Goal: Find specific page/section: Find specific page/section

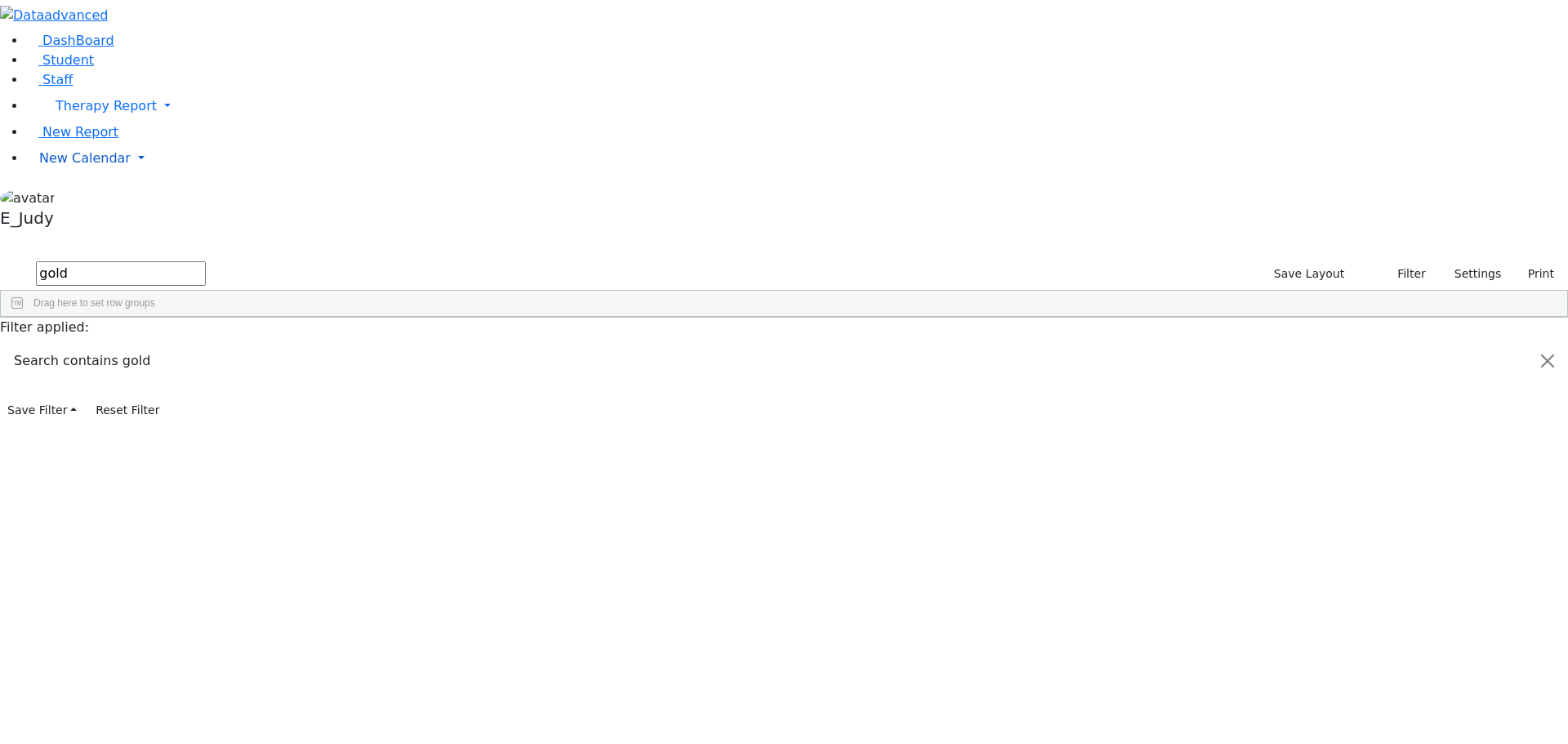
click at [154, 175] on link "New Calendar" at bounding box center [797, 158] width 1542 height 33
click at [73, 199] on span "Calendar" at bounding box center [64, 190] width 59 height 15
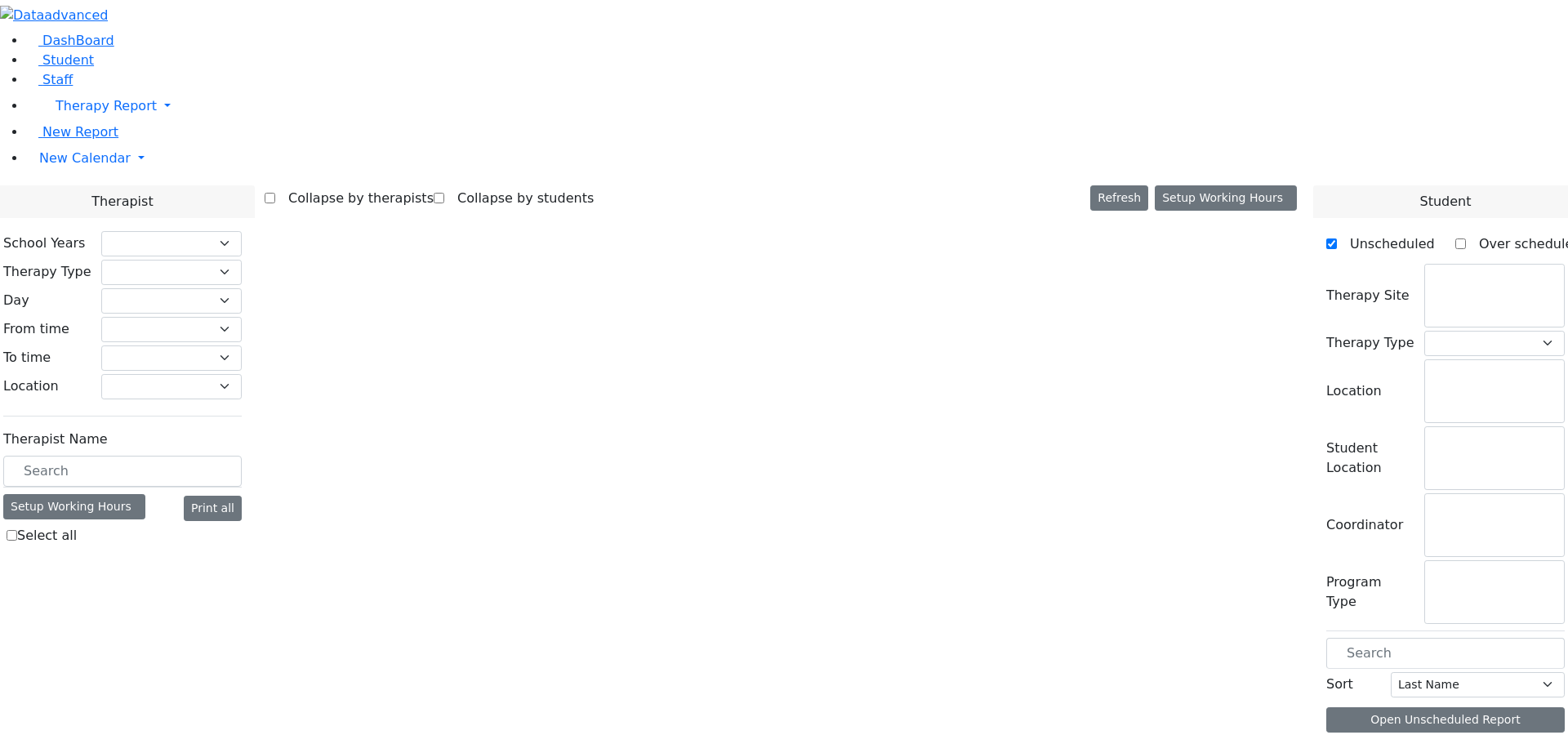
checkbox input "false"
select select "212"
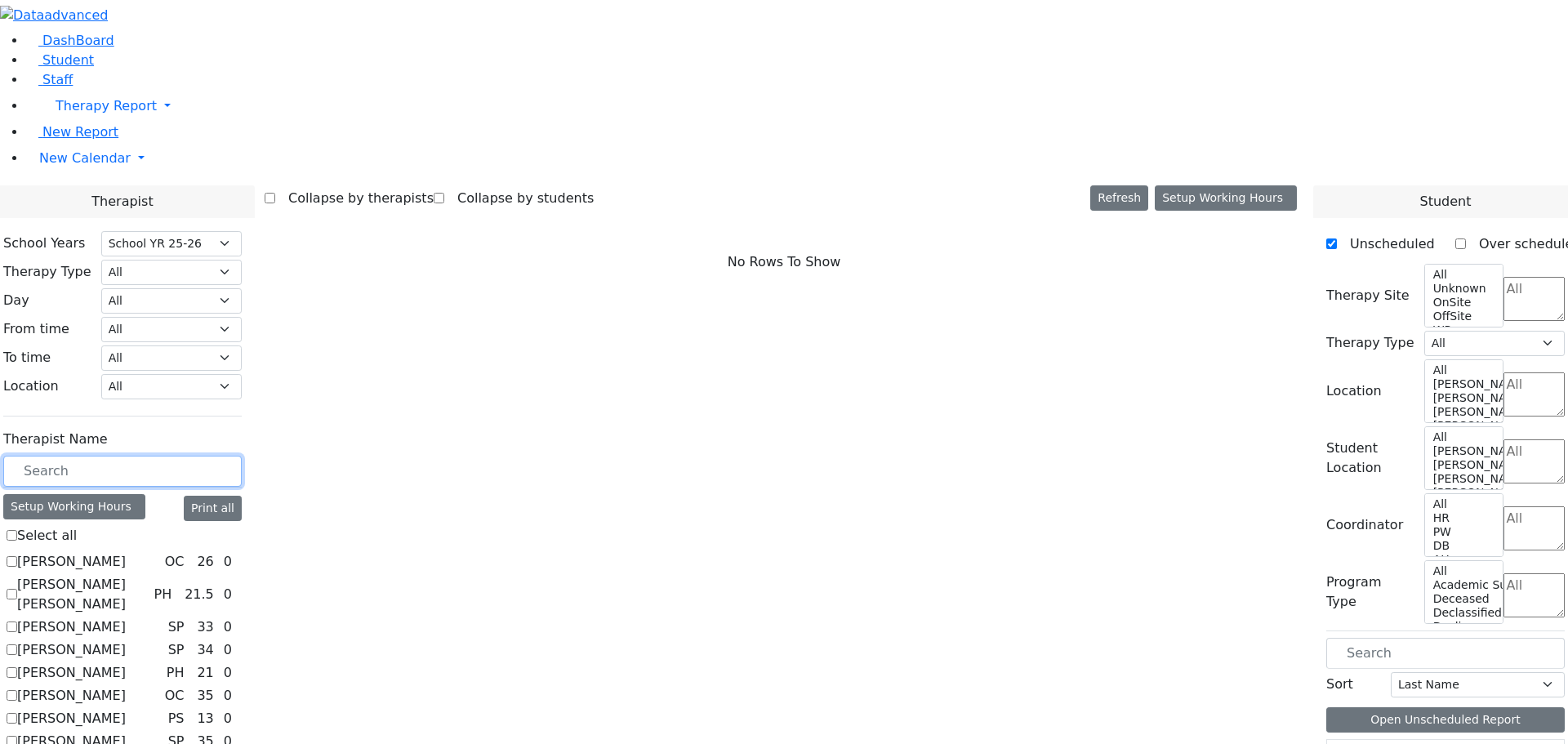
click at [242, 456] on input "text" at bounding box center [122, 471] width 238 height 31
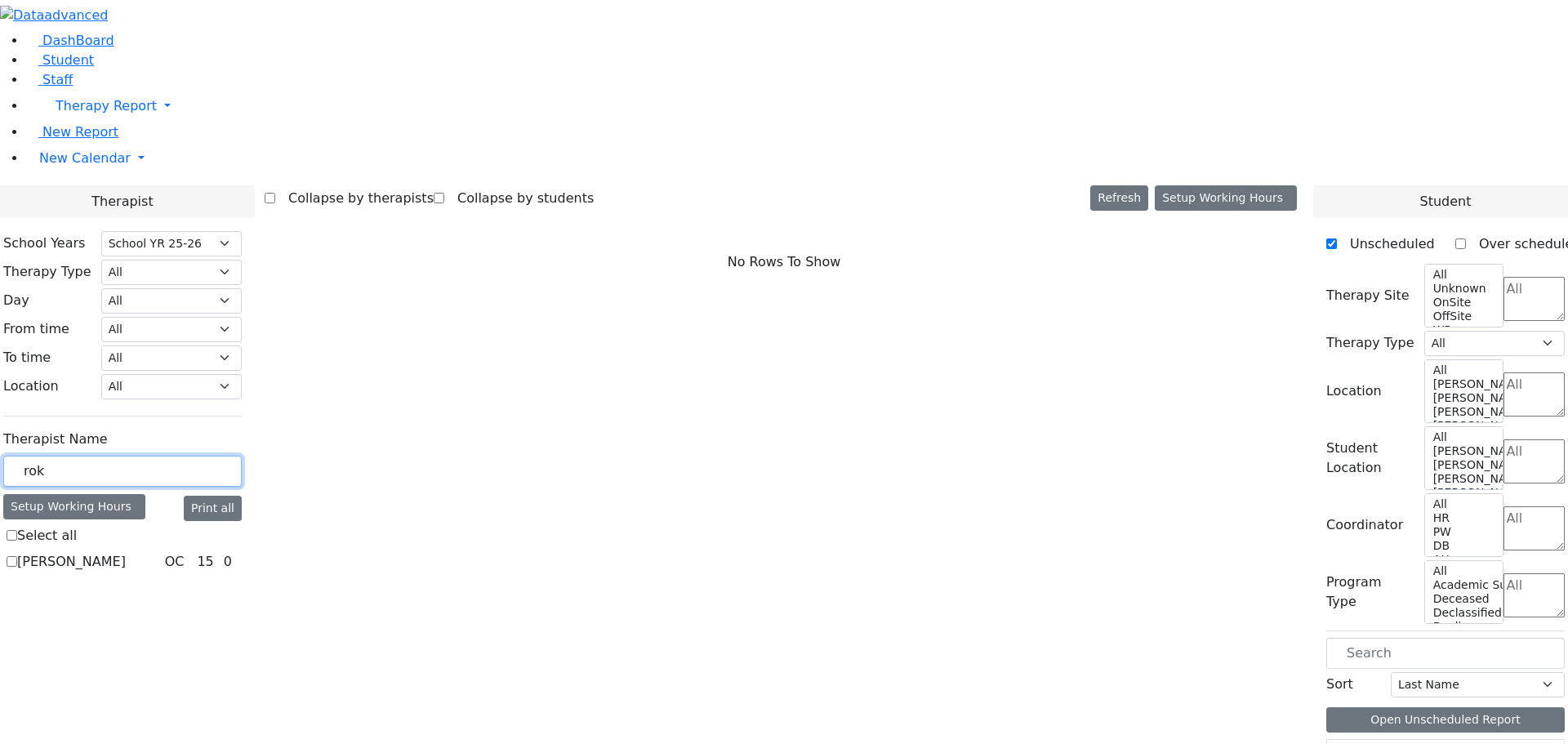
type input "rok"
click at [126, 552] on label "[PERSON_NAME]" at bounding box center [71, 562] width 109 height 20
click at [17, 556] on input "[PERSON_NAME]" at bounding box center [11, 561] width 10 height 10
checkbox input "true"
select select "1"
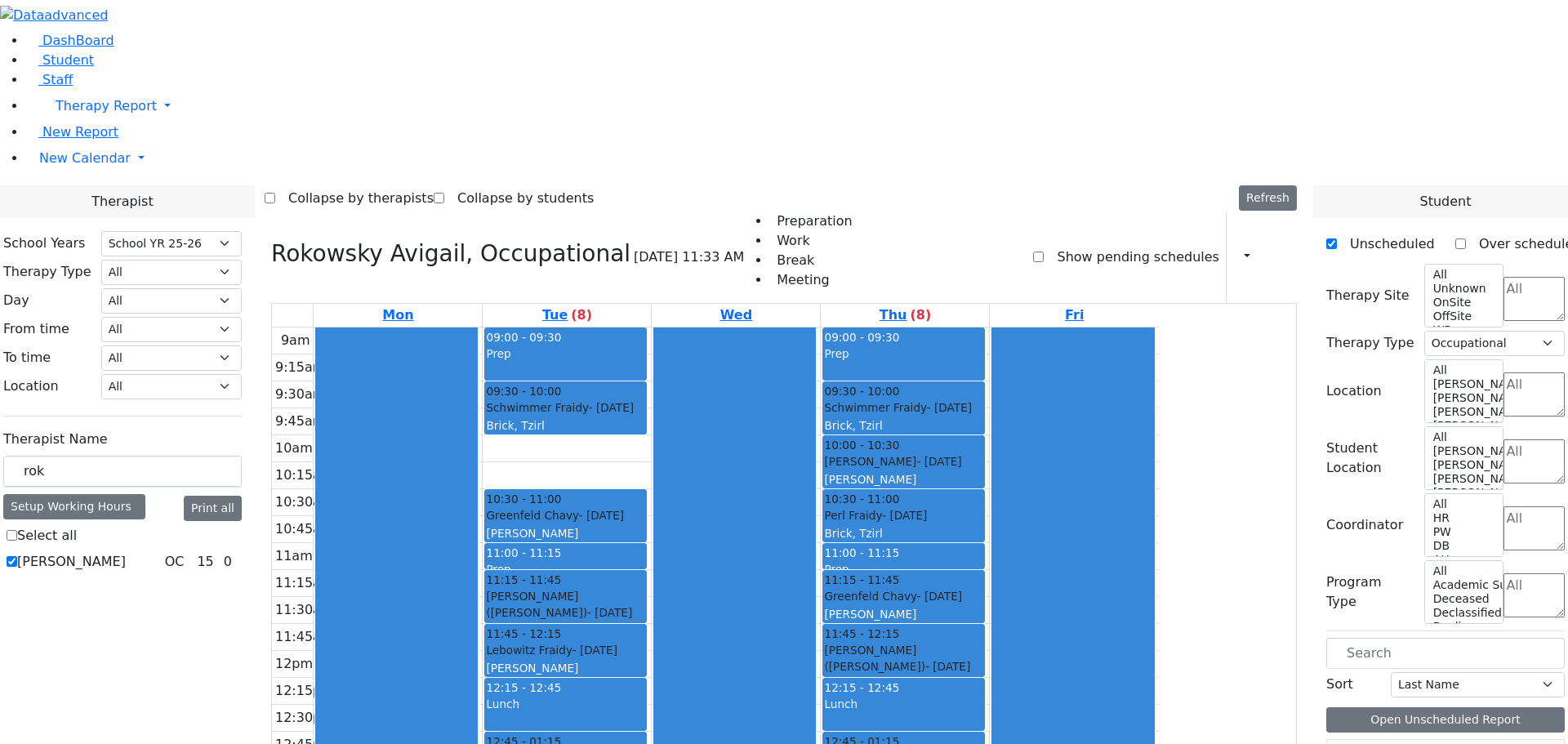
scroll to position [3, 0]
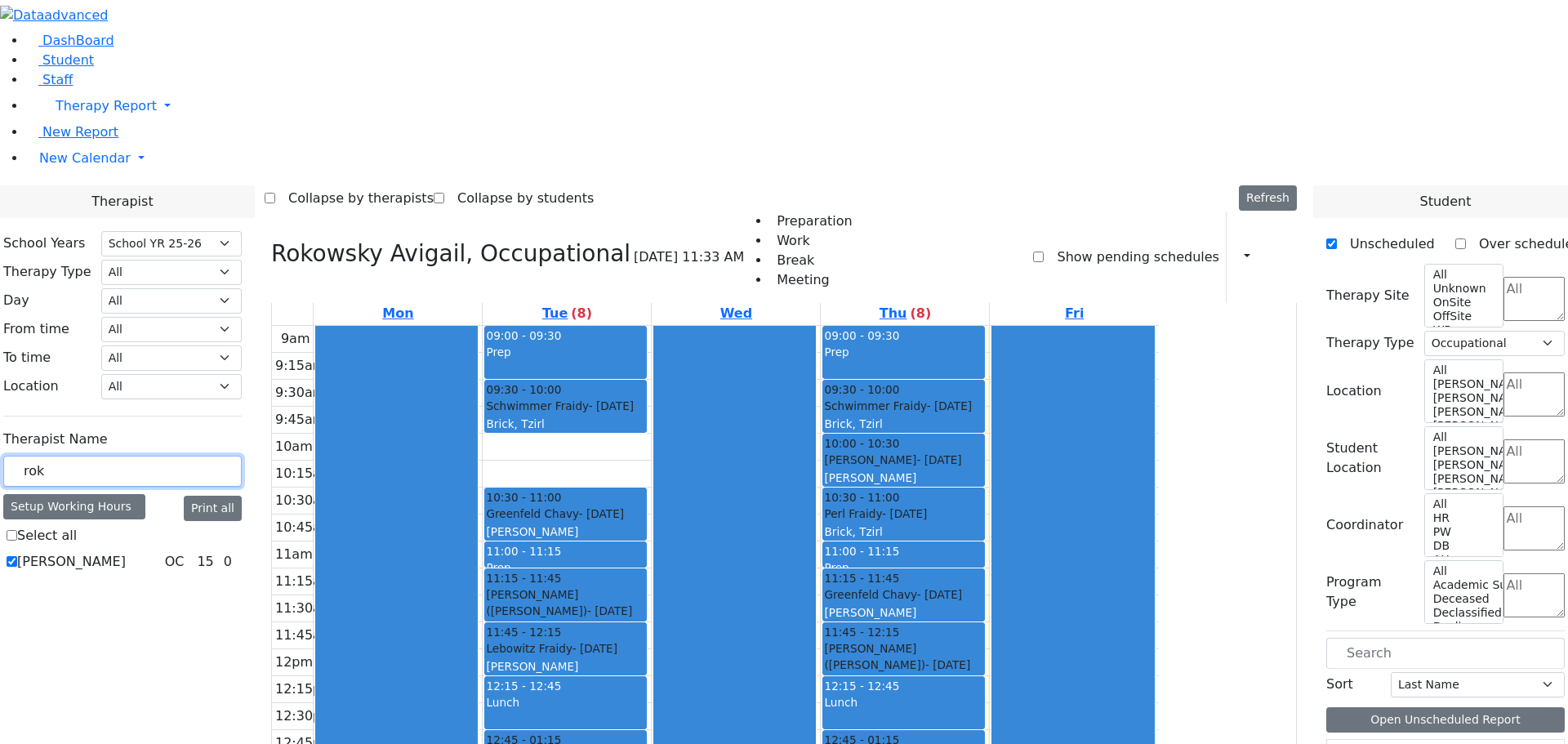
drag, startPoint x: 234, startPoint y: 285, endPoint x: 200, endPoint y: 285, distance: 34.0
click at [200, 456] on div "rok" at bounding box center [122, 472] width 238 height 32
click at [126, 552] on label "[PERSON_NAME]" at bounding box center [71, 562] width 109 height 20
click at [17, 556] on input "[PERSON_NAME]" at bounding box center [11, 561] width 10 height 10
checkbox input "false"
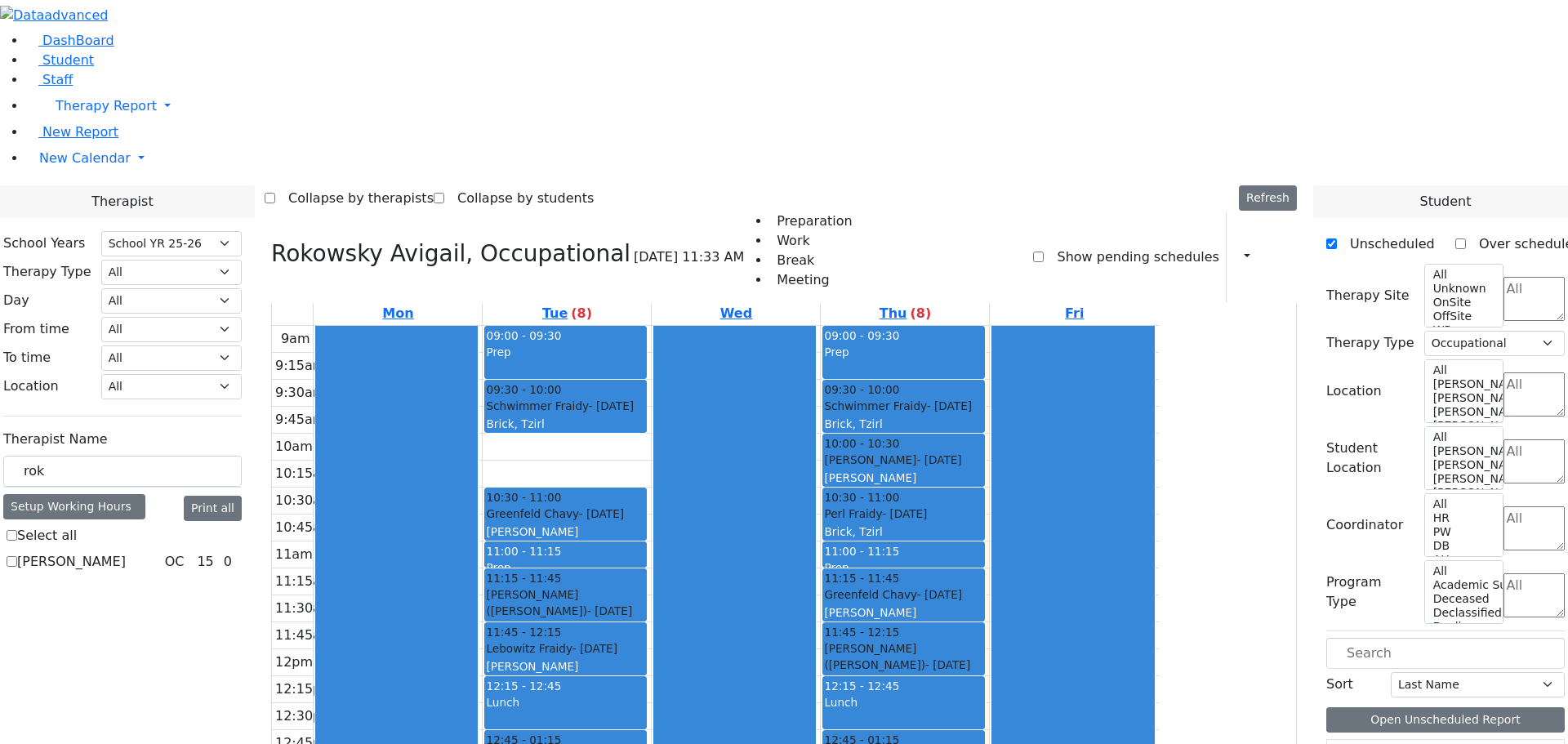
select select
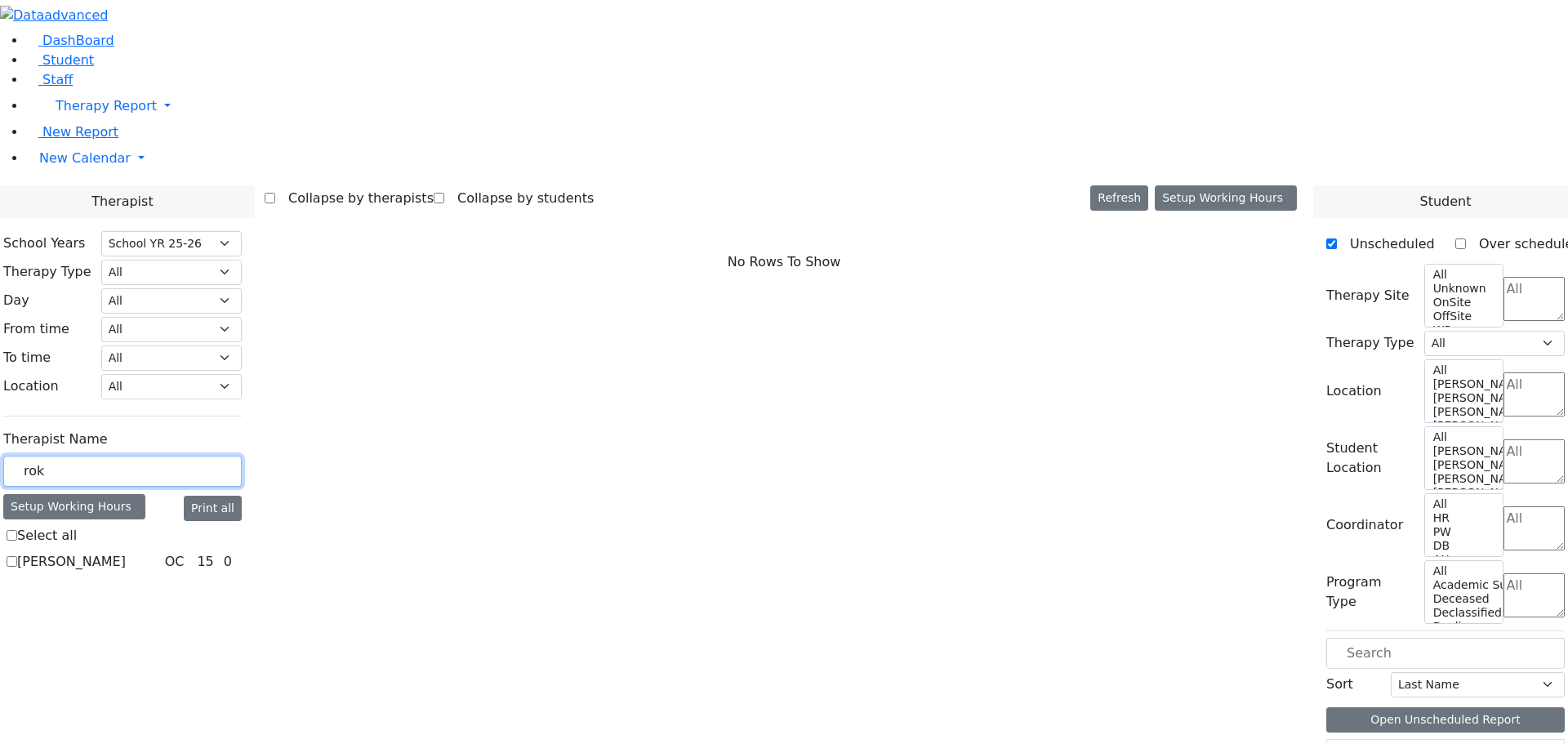
drag, startPoint x: 235, startPoint y: 289, endPoint x: 204, endPoint y: 286, distance: 31.1
click at [209, 456] on input "rok" at bounding box center [122, 471] width 238 height 31
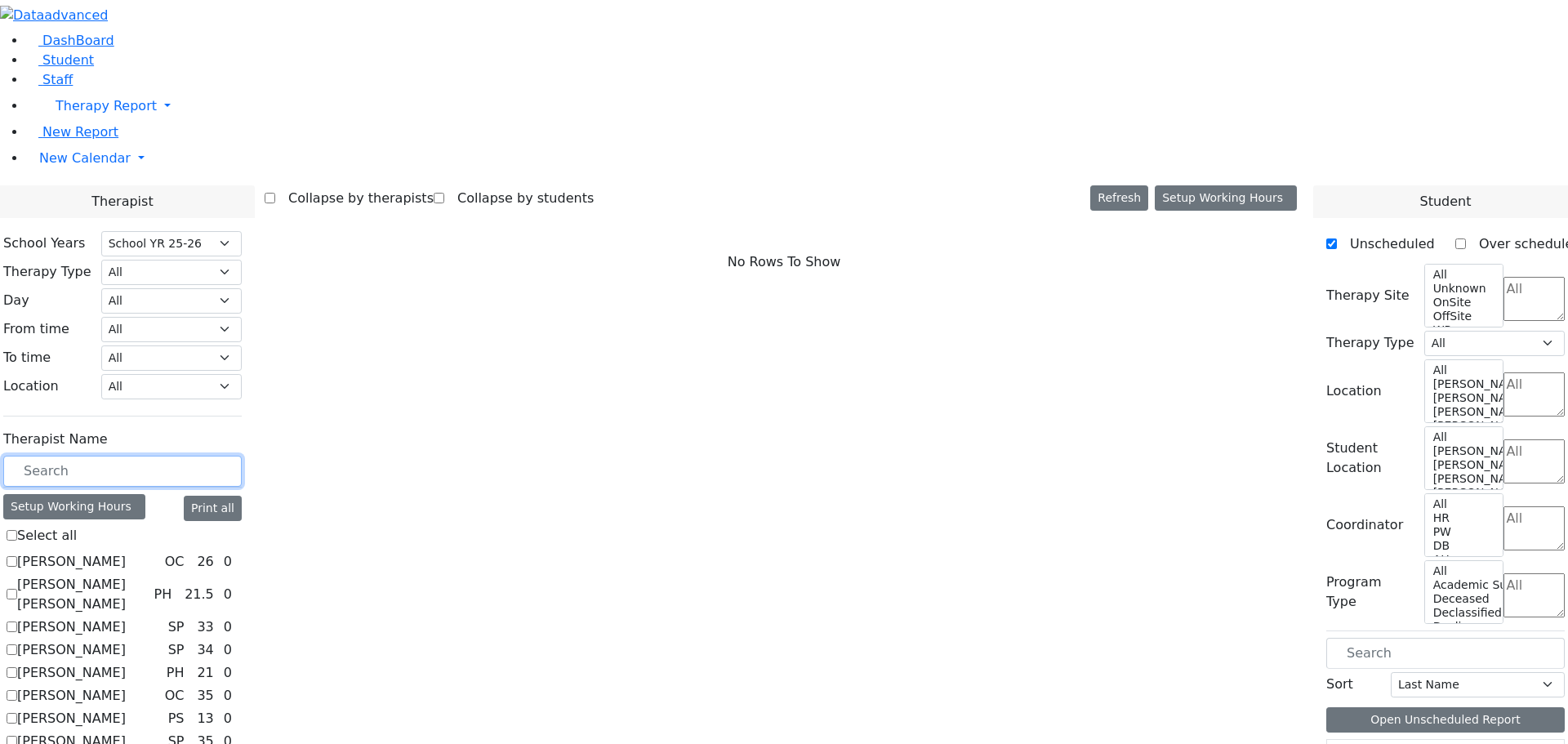
scroll to position [1520, 0]
checkbox input "true"
select select "1"
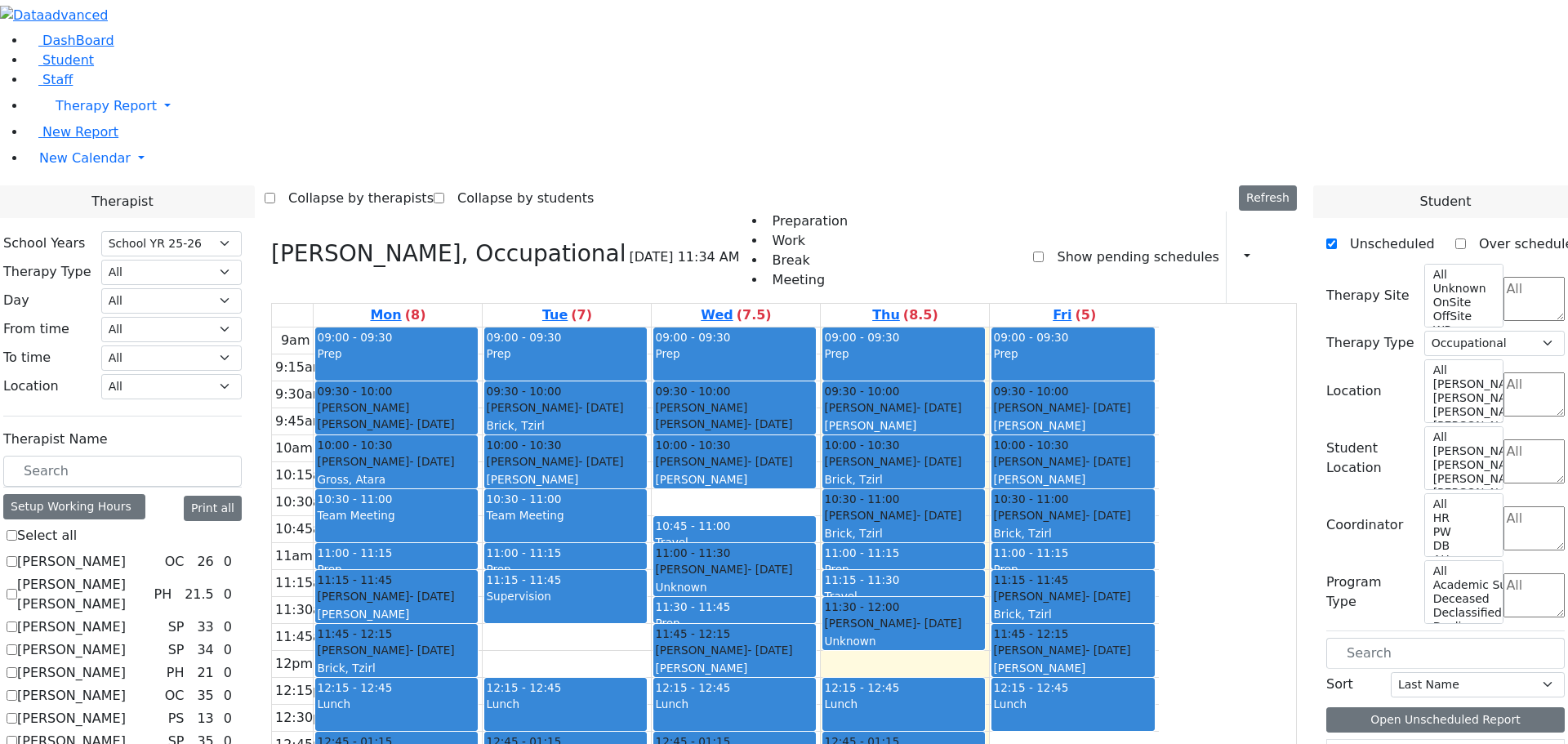
checkbox input "false"
select select
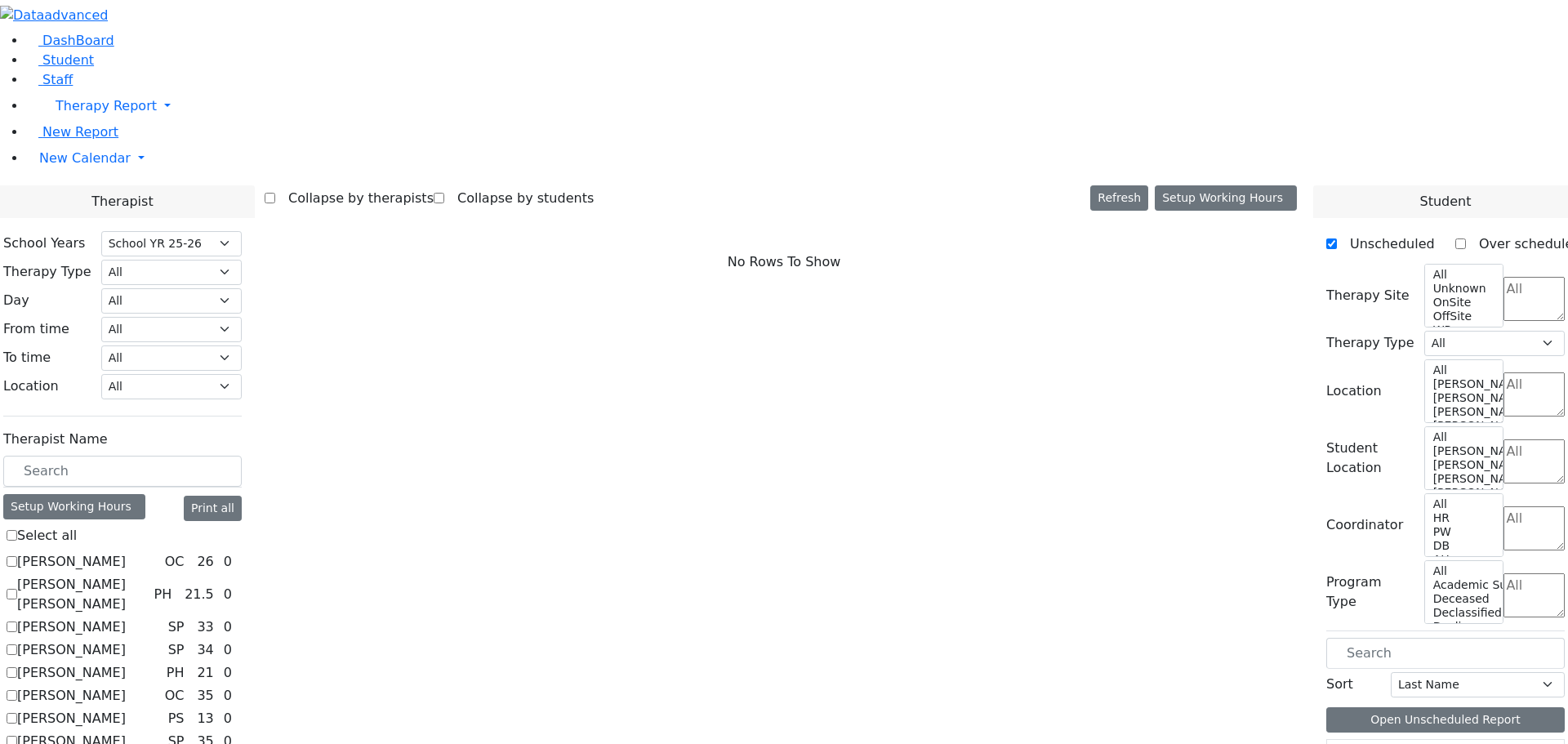
checkbox input "true"
select select "1"
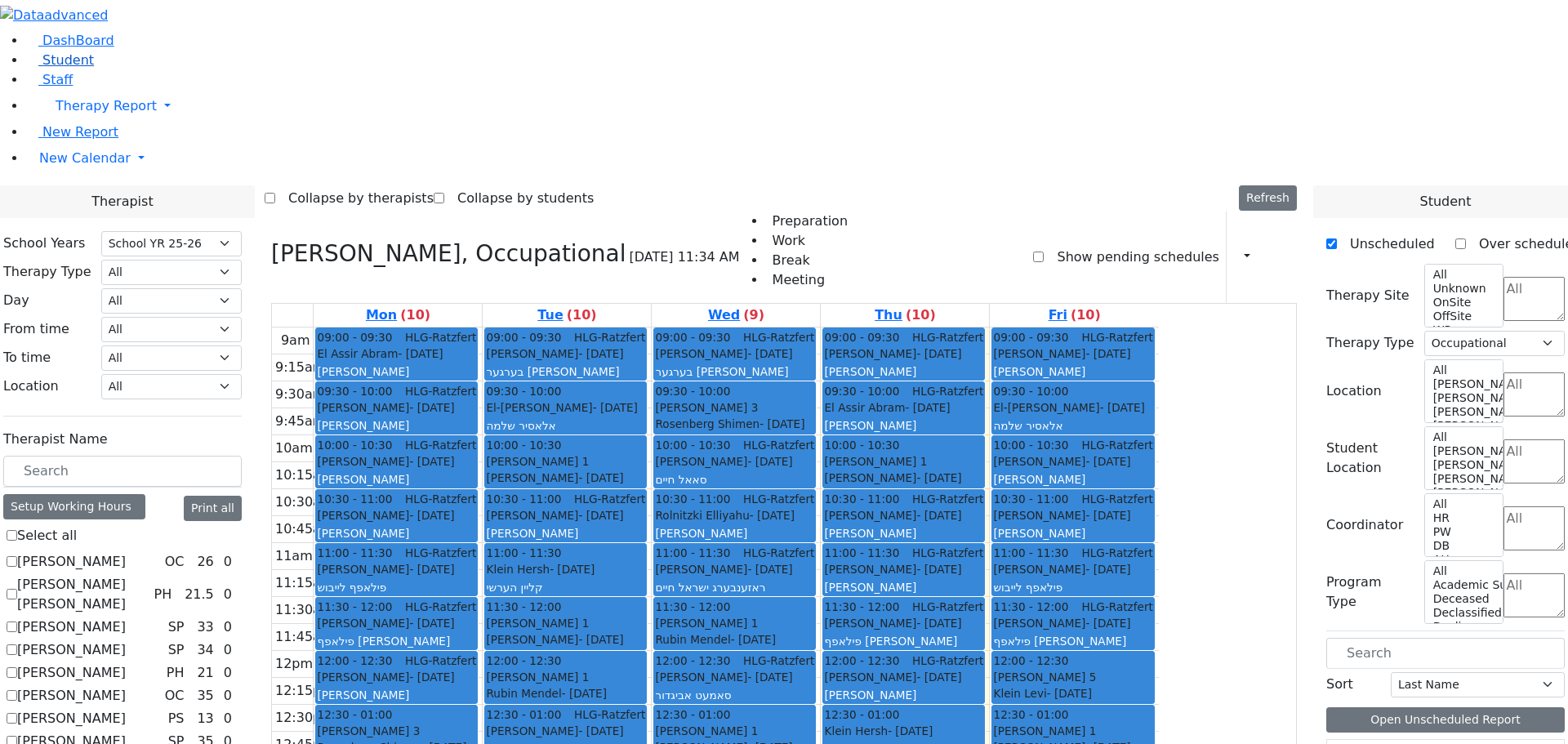
click at [78, 68] on span "Student" at bounding box center [68, 60] width 51 height 15
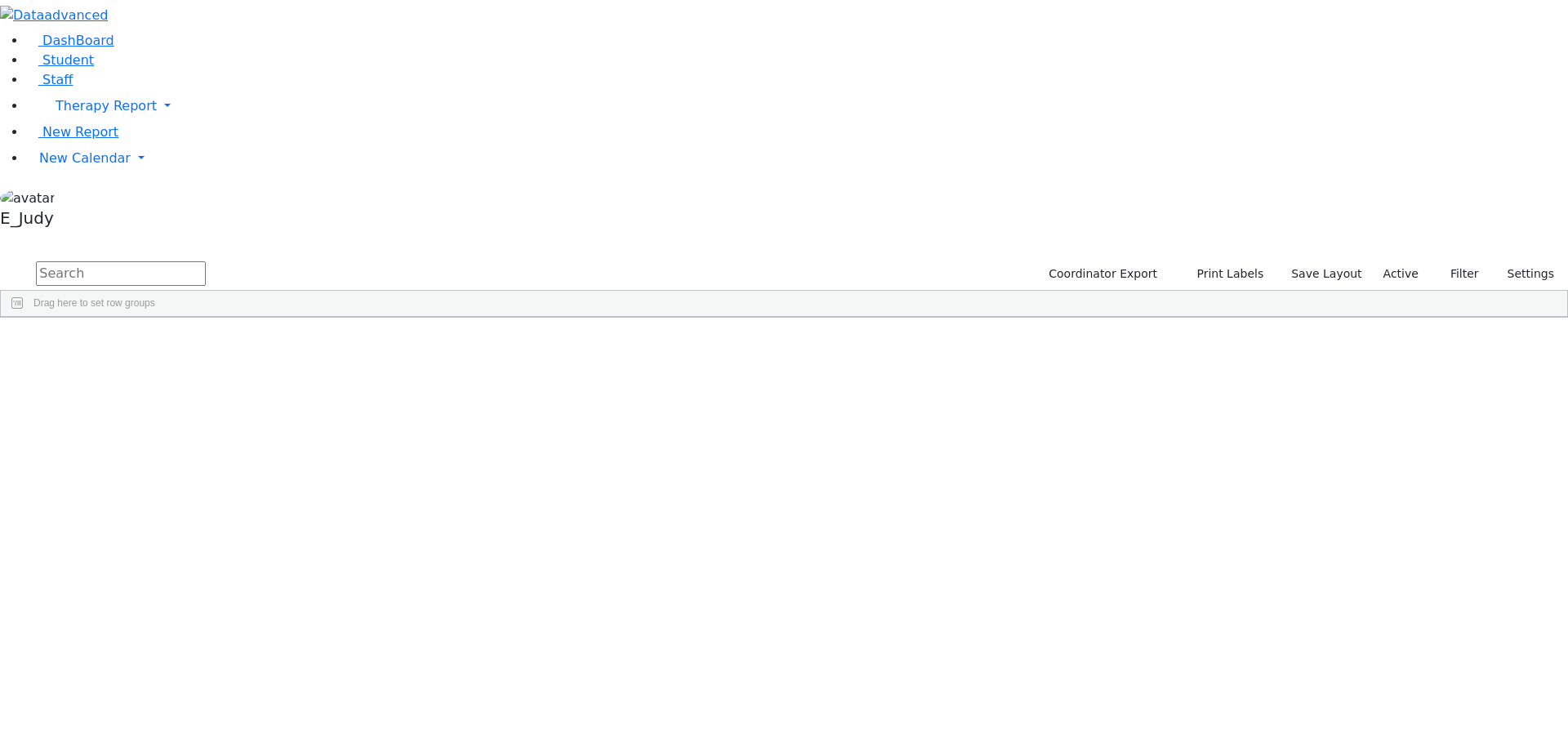
click at [206, 261] on input "text" at bounding box center [121, 273] width 170 height 25
type input "deu"
drag, startPoint x: 249, startPoint y: 64, endPoint x: 182, endPoint y: 57, distance: 67.4
click at [182, 57] on div "DashBoard Student Staff Therapy Report Student Old Calendar Report E_Judy" at bounding box center [784, 211] width 1568 height 423
click at [206, 261] on input "text" at bounding box center [121, 273] width 170 height 25
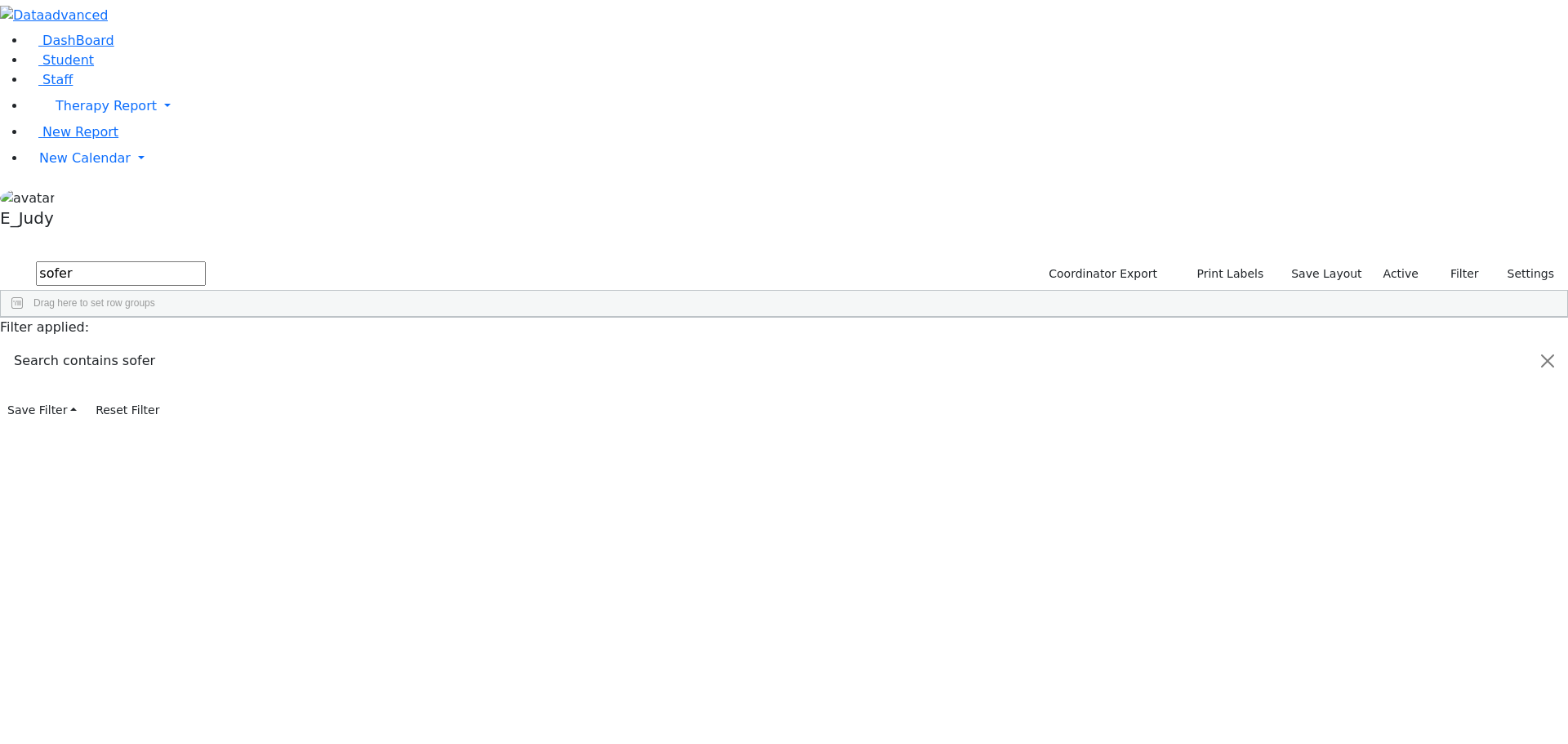
type input "sofer"
click at [206, 389] on div "Sofer" at bounding box center [155, 401] width 104 height 23
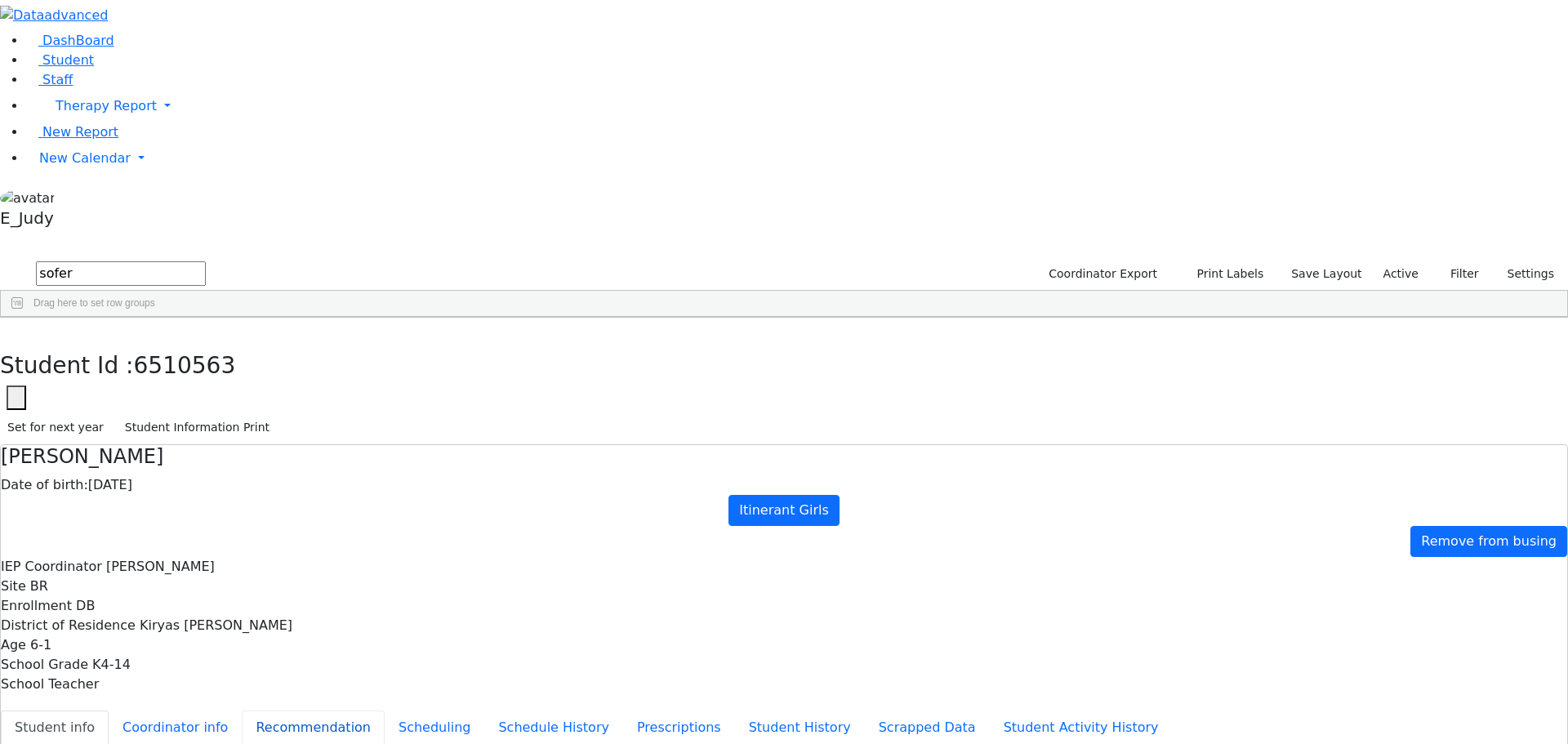
click at [346, 710] on button "Recommendation" at bounding box center [313, 727] width 143 height 34
checkbox input "true"
click at [484, 710] on button "Schedule History" at bounding box center [553, 727] width 139 height 34
click at [385, 710] on button "Scheduling" at bounding box center [434, 727] width 99 height 34
click at [109, 710] on button "Student info" at bounding box center [55, 727] width 108 height 34
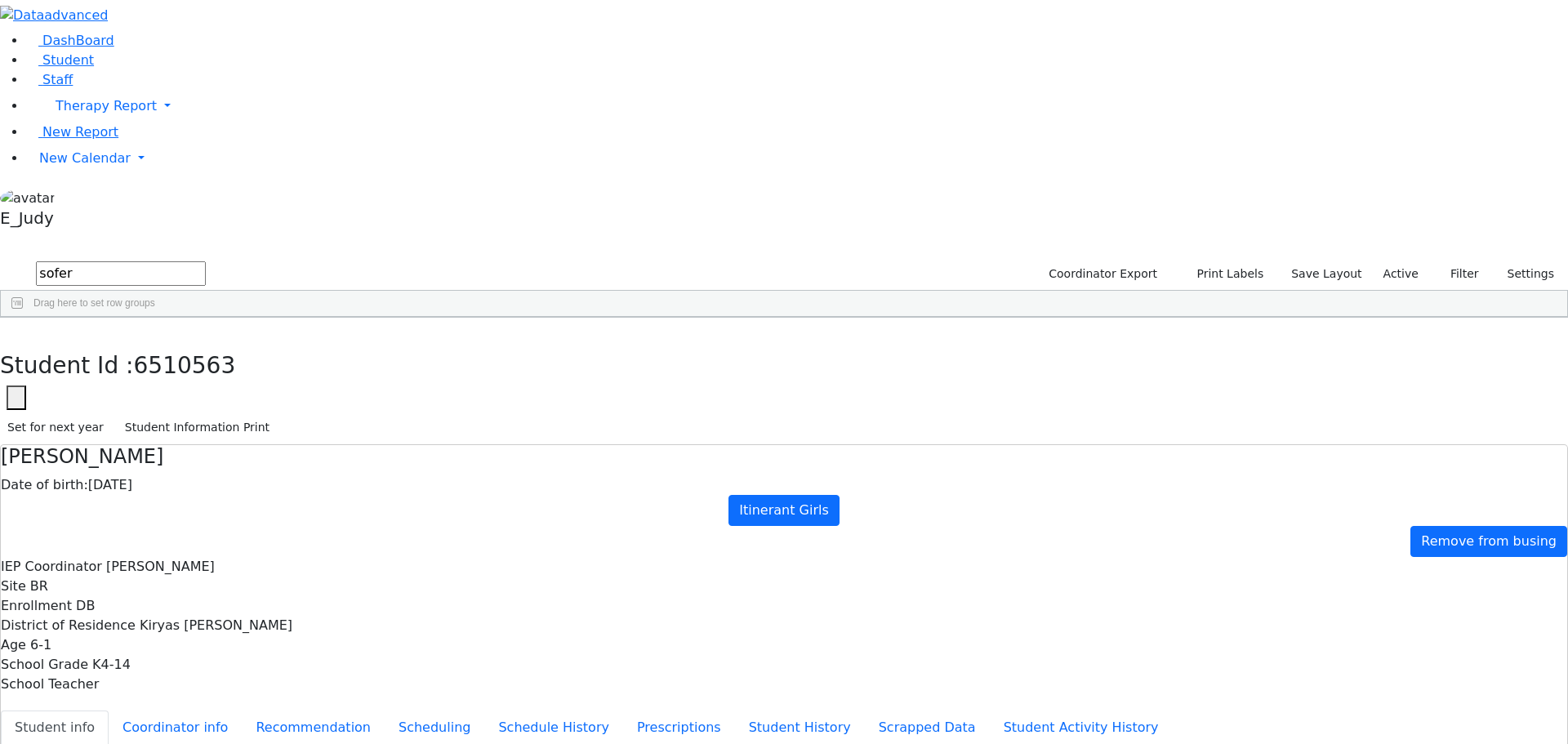
click at [989, 710] on button "Student Activity History" at bounding box center [1080, 727] width 183 height 34
click at [24, 318] on button "button" at bounding box center [11, 335] width 24 height 34
drag, startPoint x: 261, startPoint y: 68, endPoint x: 176, endPoint y: 87, distance: 87.1
click at [176, 87] on div "DashBoard Student Staff Therapy Report Student Old Calendar Report E_Judy" at bounding box center [784, 475] width 1568 height 950
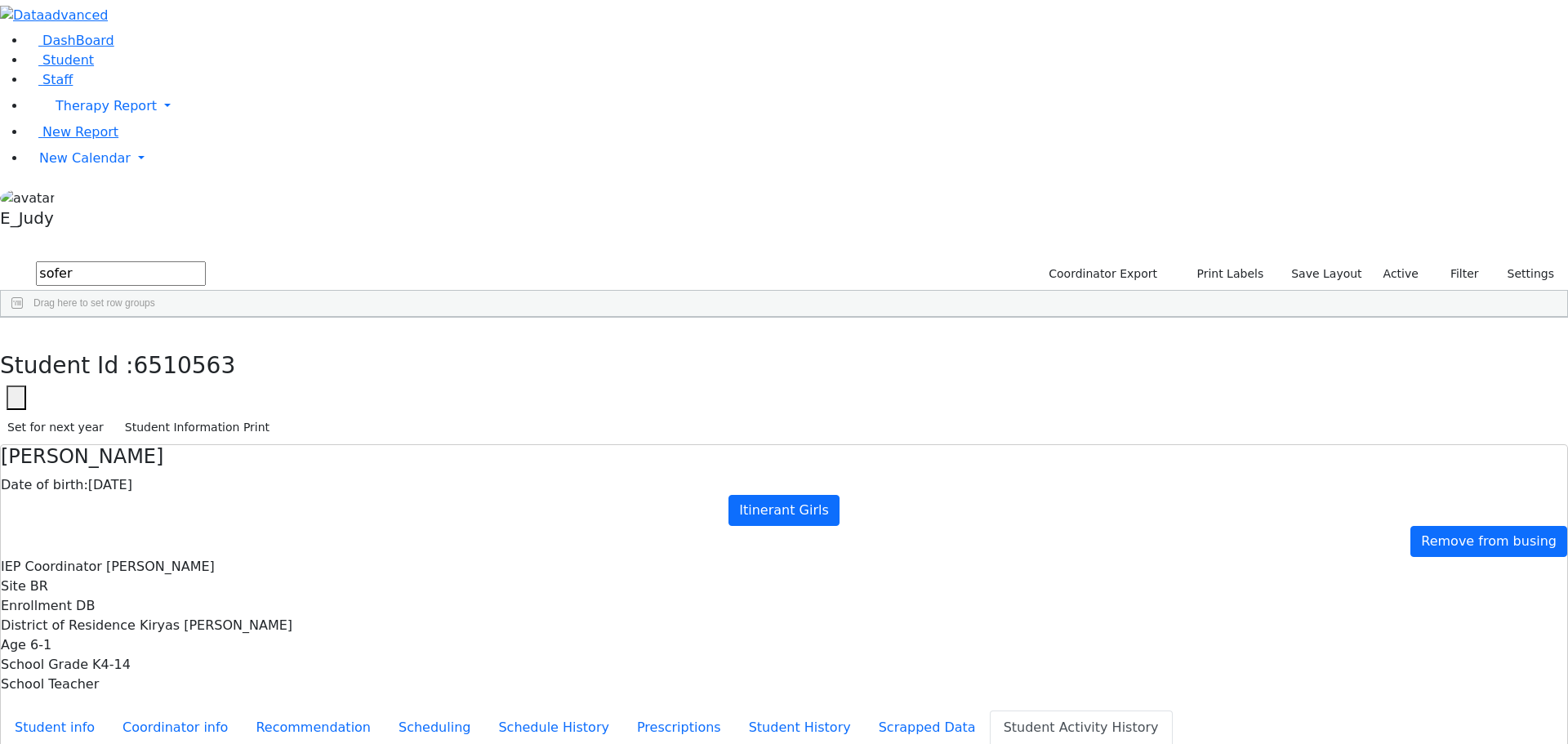
click at [204, 343] on div "Sofer" at bounding box center [152, 355] width 104 height 23
click at [109, 710] on button "Student info" at bounding box center [55, 727] width 108 height 34
click at [24, 318] on button "button" at bounding box center [11, 335] width 24 height 34
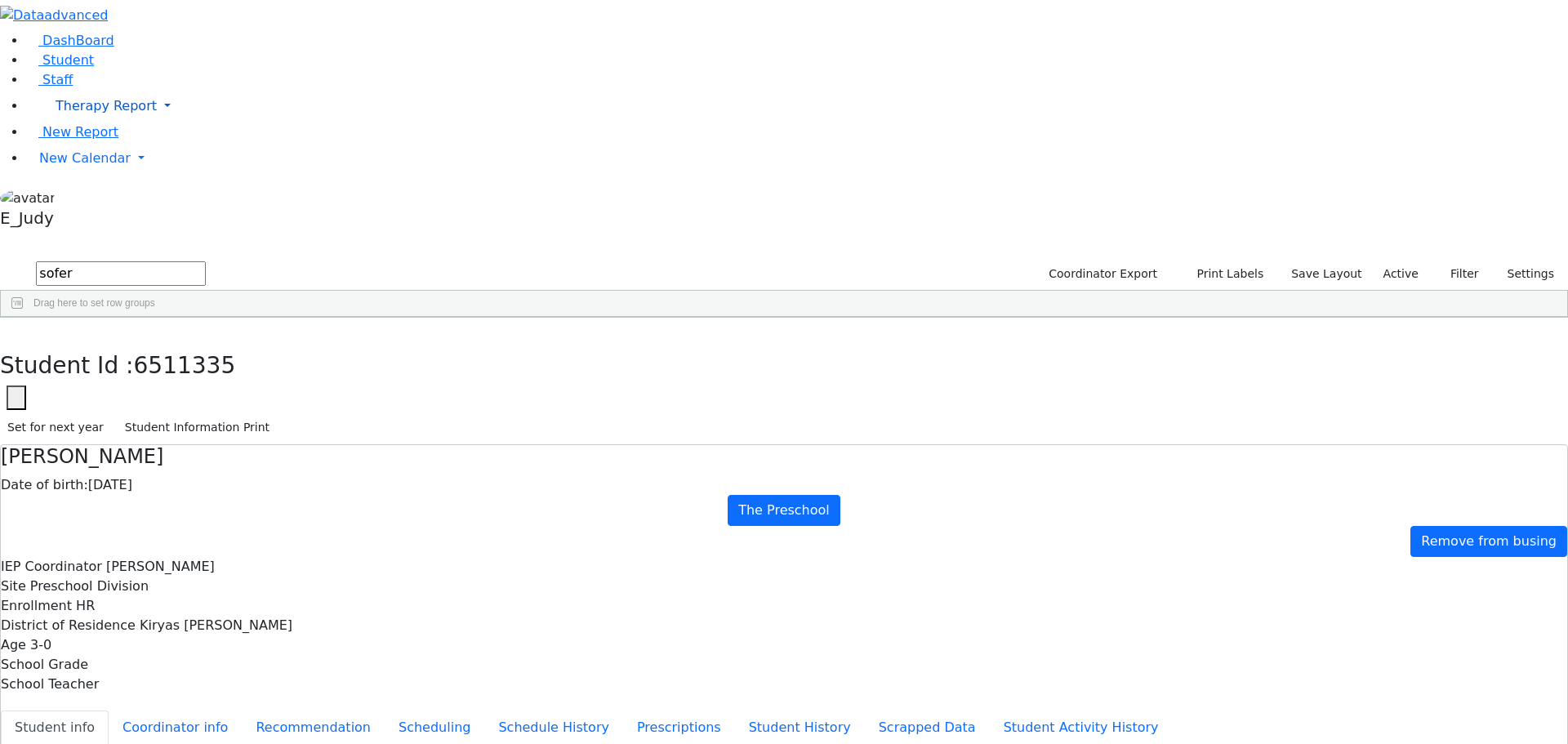
click at [152, 123] on link "Therapy Report" at bounding box center [797, 106] width 1542 height 33
click at [73, 87] on link "Staff" at bounding box center [49, 79] width 46 height 15
